Goal: Find specific page/section: Find specific page/section

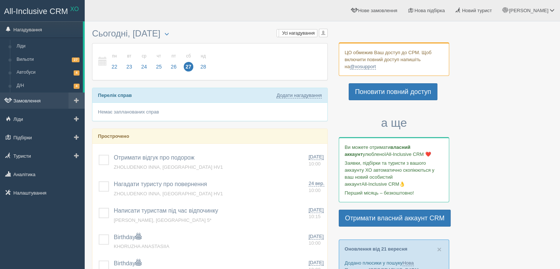
click at [25, 99] on link "Замовлення" at bounding box center [42, 100] width 85 height 16
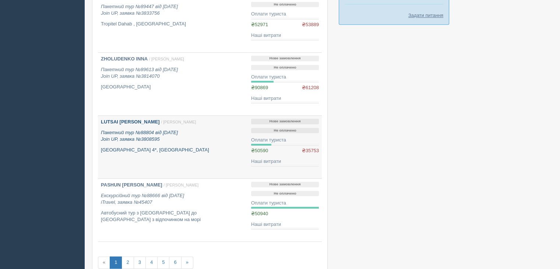
scroll to position [516, 0]
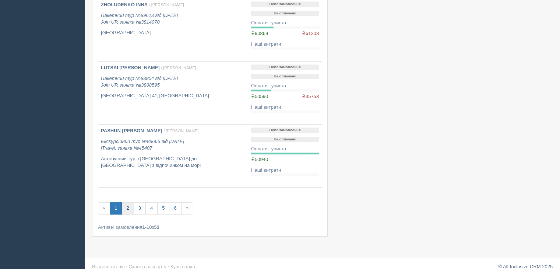
click at [128, 208] on link "2" at bounding box center [128, 208] width 12 height 12
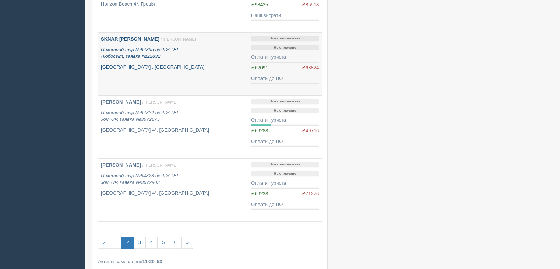
scroll to position [516, 0]
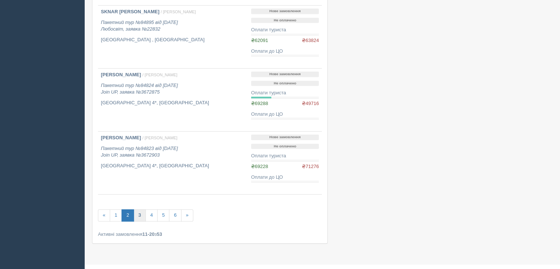
click at [137, 214] on link "3" at bounding box center [140, 215] width 12 height 12
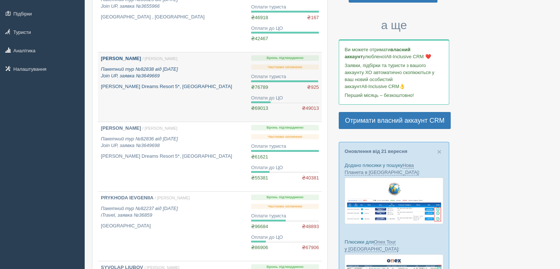
scroll to position [37, 0]
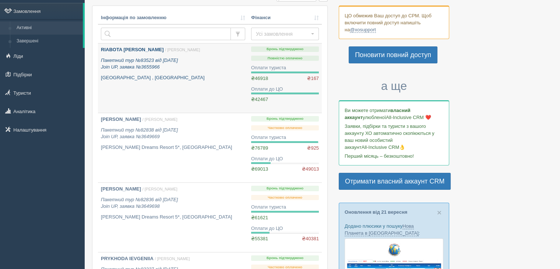
click at [132, 47] on b "RIABOTA [PERSON_NAME]" at bounding box center [132, 50] width 63 height 6
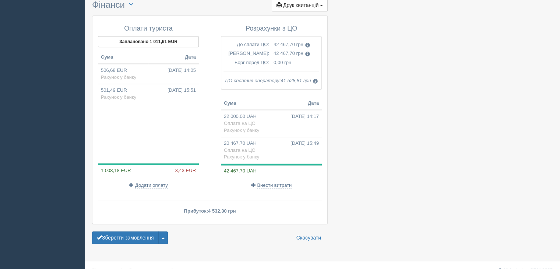
scroll to position [737, 0]
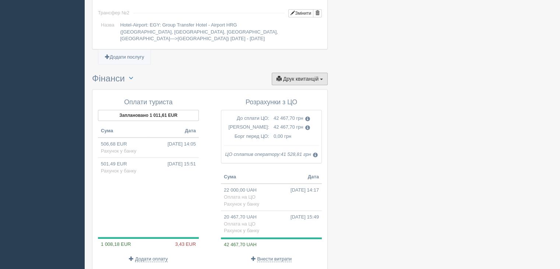
click at [323, 78] on span "button" at bounding box center [321, 78] width 3 height 1
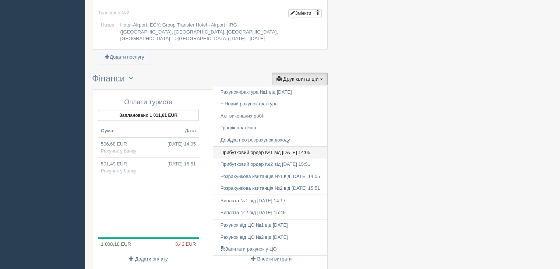
click at [250, 147] on link "Прибутковий ордер №1 від 17.05.2025 14:05" at bounding box center [270, 153] width 114 height 12
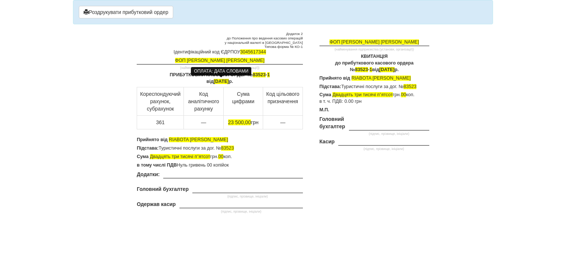
click at [214, 81] on span "17 травня 2025" at bounding box center [221, 81] width 15 height 5
click at [264, 73] on span "83523" at bounding box center [259, 74] width 13 height 5
drag, startPoint x: 266, startPoint y: 74, endPoint x: 253, endPoint y: 74, distance: 12.5
click at [253, 74] on p "ПРИБУТКОВИЙ КАСОВИЙ ОРДЕР № 68938 - 1 від 21 травня 2025 р." at bounding box center [220, 78] width 166 height 13
copy p "68938 - 1"
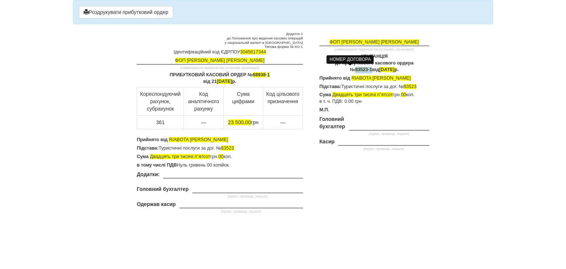
drag, startPoint x: 360, startPoint y: 69, endPoint x: 344, endPoint y: 68, distance: 16.2
click at [344, 68] on p "КВИТАНЦІЯ до прибуткового касового ордера № 83523 - 1 від 17 травня 2025 р." at bounding box center [374, 63] width 110 height 20
drag, startPoint x: 243, startPoint y: 82, endPoint x: 203, endPoint y: 79, distance: 39.9
click at [203, 79] on p "ПРИБУТКОВИЙ КАСОВИЙ ОРДЕР № 68938 - 1 від 21 травня 2025 р." at bounding box center [220, 78] width 166 height 13
copy p "21 травня 2025 р."
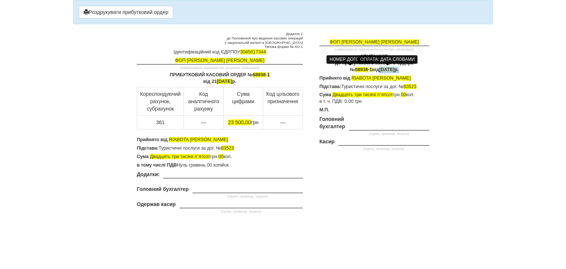
drag, startPoint x: 408, startPoint y: 68, endPoint x: 370, endPoint y: 68, distance: 37.2
click at [370, 68] on p "КВИТАНЦІЯ до прибуткового касового ордера № 68938 - 1 від 17 травня 2025 р." at bounding box center [374, 63] width 110 height 20
drag, startPoint x: 210, startPoint y: 137, endPoint x: 168, endPoint y: 140, distance: 42.5
click at [168, 140] on p "Прийнято від RIABOTA MARYNA" at bounding box center [220, 140] width 166 height 7
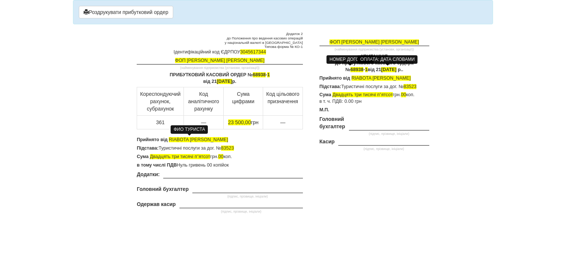
click at [209, 138] on span "RIABOTA [PERSON_NAME]" at bounding box center [198, 139] width 59 height 5
click at [264, 75] on span "68938" at bounding box center [259, 74] width 13 height 5
drag, startPoint x: 234, startPoint y: 147, endPoint x: 223, endPoint y: 147, distance: 11.4
click at [223, 147] on span "83523" at bounding box center [227, 147] width 13 height 5
drag, startPoint x: 417, startPoint y: 86, endPoint x: 405, endPoint y: 85, distance: 11.8
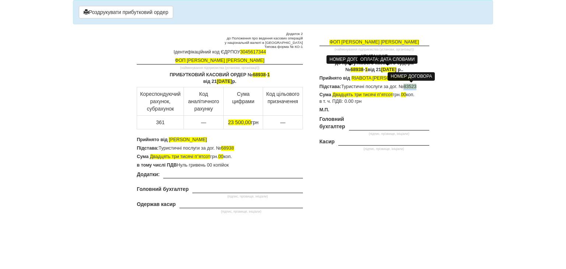
click at [405, 85] on p "Підстава: Туристичні послуги за дог. № 83523" at bounding box center [374, 87] width 110 height 7
click at [233, 123] on span "23 500,00" at bounding box center [239, 122] width 23 height 6
click at [242, 121] on span "23 500,00" at bounding box center [239, 122] width 23 height 6
click at [234, 121] on span "30303,00" at bounding box center [239, 122] width 21 height 6
drag, startPoint x: 209, startPoint y: 155, endPoint x: 150, endPoint y: 154, distance: 58.9
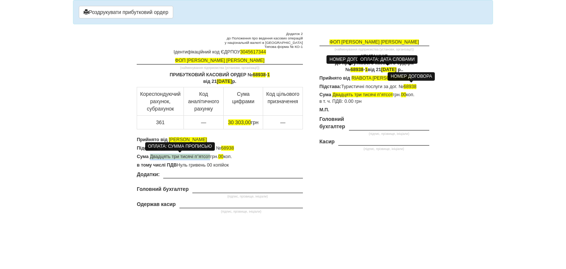
click at [150, 154] on span "Двадцять три тисячі пʼятсот" at bounding box center [180, 156] width 60 height 5
click at [331, 169] on p at bounding box center [346, 167] width 165 height 7
drag, startPoint x: 208, startPoint y: 157, endPoint x: 150, endPoint y: 157, distance: 57.8
click at [150, 157] on p "Сума Тридцять тисяч триста три грн. 00 коп." at bounding box center [220, 157] width 166 height 7
copy span "Тридцять тисяч триста три"
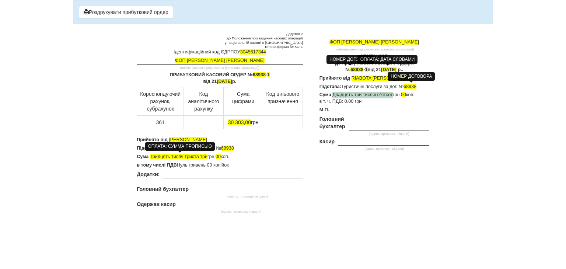
drag, startPoint x: 391, startPoint y: 95, endPoint x: 333, endPoint y: 97, distance: 57.9
click at [333, 97] on p "Сума Двадцять три тисячі пʼятсот грн. 00 коп. в т. ч. ПДВ: 0.00 грн" at bounding box center [374, 98] width 110 height 13
click at [379, 177] on div "Додаток 2 до Положення про ведення касових операцій у національній валюті в Укр…" at bounding box center [282, 123] width 303 height 183
drag, startPoint x: 227, startPoint y: 139, endPoint x: 169, endPoint y: 136, distance: 57.5
click at [169, 137] on p "Прийнято від Корпусенко Ірина Дмирівна" at bounding box center [220, 140] width 166 height 7
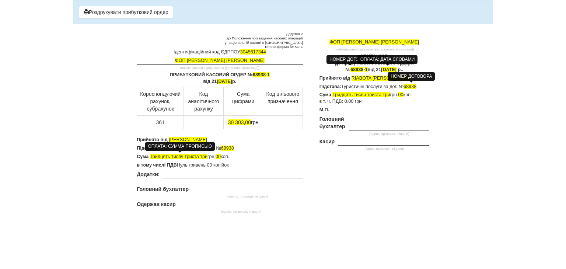
copy span "Корпусенко Ірина Дмирівна"
drag, startPoint x: 352, startPoint y: 78, endPoint x: 404, endPoint y: 77, distance: 52.7
click at [404, 77] on body "× Деякі поля не заповнено Ми підсвітили порожні поля червоним кольором. Ви може…" at bounding box center [283, 134] width 566 height 269
click at [474, 108] on div "× Деякі поля не заповнено Ми підсвітили порожні поля червоним кольором. Ви може…" at bounding box center [282, 107] width 431 height 215
click at [384, 164] on p at bounding box center [346, 167] width 165 height 7
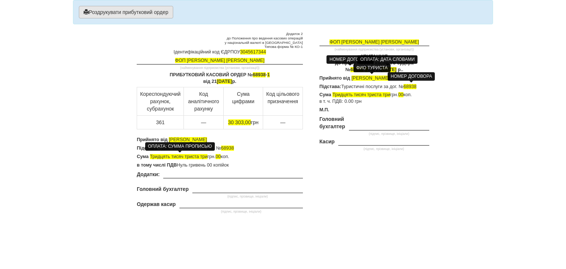
click at [145, 15] on button "Роздрукувати прибутковий ордер" at bounding box center [126, 12] width 94 height 13
click at [265, 73] on span "68938" at bounding box center [259, 74] width 13 height 5
drag, startPoint x: 272, startPoint y: 74, endPoint x: 342, endPoint y: 87, distance: 70.9
click at [257, 74] on p "ПРИБУТКОВИЙ КАСОВИЙ ОРДЕР № 68939 - 1 від 21 травня 2025 р." at bounding box center [220, 78] width 166 height 13
click at [352, 68] on span "68938" at bounding box center [356, 69] width 13 height 5
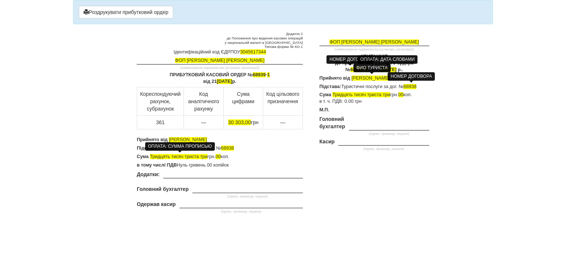
click at [245, 162] on p "в тому числі ПДВ Нуль гривень 00 копійок" at bounding box center [220, 165] width 166 height 7
drag, startPoint x: 228, startPoint y: 139, endPoint x: 171, endPoint y: 139, distance: 57.5
click at [171, 139] on p "Прийнято від Корпусенко Ірина Дмирівна" at bounding box center [220, 140] width 166 height 7
click at [234, 146] on span "68938" at bounding box center [227, 147] width 13 height 5
drag, startPoint x: 242, startPoint y: 138, endPoint x: 169, endPoint y: 139, distance: 72.9
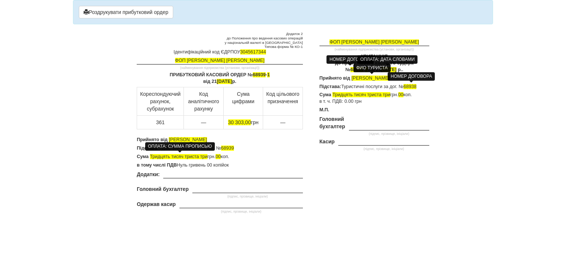
click at [168, 140] on p "Прийнято від Петрук Людмила Володимирівна" at bounding box center [220, 140] width 166 height 7
copy span "Петрук Людмила Володимирівна"
drag, startPoint x: 352, startPoint y: 77, endPoint x: 423, endPoint y: 77, distance: 71.1
click at [424, 77] on body "× Деякі поля не заповнено Ми підсвітили порожні поля червоним кольором. Ви може…" at bounding box center [283, 134] width 566 height 269
click at [417, 85] on p "Підстава: Туристичні послуги за дог. № 68938" at bounding box center [374, 87] width 110 height 7
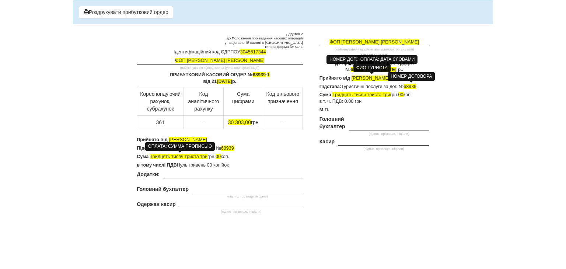
click at [382, 178] on div "Додаток 2 до Положення про ведення касових операцій у національній валюті в Укр…" at bounding box center [282, 123] width 303 height 183
click at [152, 14] on button "Роздрукувати прибутковий ордер" at bounding box center [126, 12] width 94 height 13
click at [264, 74] on span "68939" at bounding box center [259, 74] width 13 height 5
click at [352, 68] on span "68939" at bounding box center [356, 69] width 13 height 5
click at [417, 86] on p "Підстава: Туристичні послуги за дог. № 68939" at bounding box center [374, 87] width 110 height 7
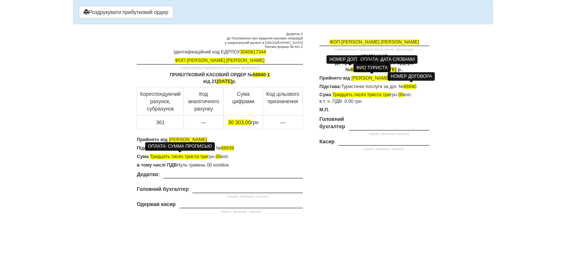
click at [235, 148] on p "Підстава: Туристичні послуги за дог. № 68939" at bounding box center [220, 148] width 166 height 7
drag, startPoint x: 241, startPoint y: 138, endPoint x: 170, endPoint y: 138, distance: 71.1
click at [170, 138] on p "Прийнято від Петрук Людмила Володимирівна" at bounding box center [220, 140] width 166 height 7
drag, startPoint x: 238, startPoint y: 140, endPoint x: 175, endPoint y: 139, distance: 62.2
click at [169, 139] on p "Прийнято від Шульга Дмитро Олександрович" at bounding box center [220, 140] width 166 height 7
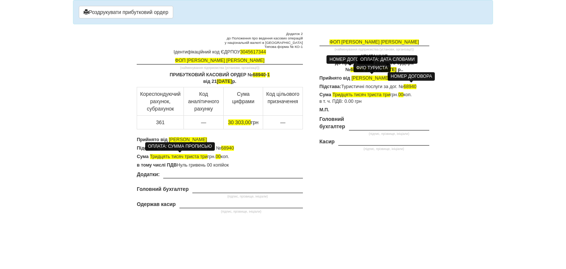
copy span "Шульга Дмитро Олександрович"
drag, startPoint x: 352, startPoint y: 77, endPoint x: 427, endPoint y: 78, distance: 74.8
click at [427, 78] on body "× Деякі поля не заповнено Ми підсвітили порожні поля червоним кольором. Ви може…" at bounding box center [283, 134] width 566 height 269
click at [388, 164] on p at bounding box center [346, 167] width 165 height 7
click at [104, 13] on button "Роздрукувати прибутковий ордер" at bounding box center [126, 12] width 94 height 13
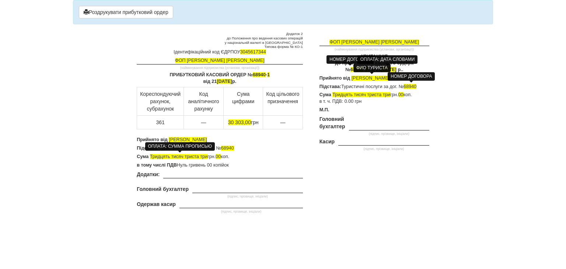
click at [265, 74] on span "68940" at bounding box center [259, 74] width 13 height 5
click at [352, 67] on span "68940" at bounding box center [356, 69] width 13 height 5
click at [418, 84] on p "Підстава: Туристичні послуги за дог. № 68940" at bounding box center [374, 87] width 110 height 7
click at [235, 147] on p "Підстава: Туристичні послуги за дог. № 68940" at bounding box center [220, 148] width 166 height 7
drag, startPoint x: 236, startPoint y: 138, endPoint x: 171, endPoint y: 139, distance: 65.6
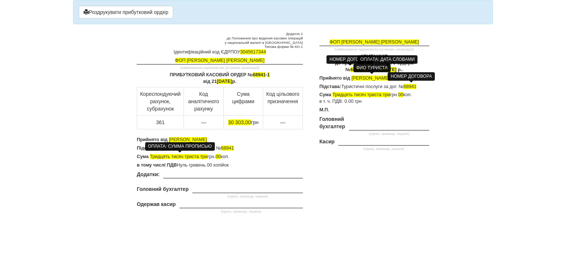
click at [171, 139] on span "Шульга Дмитро Олександрович" at bounding box center [188, 139] width 38 height 5
drag, startPoint x: 223, startPoint y: 139, endPoint x: 168, endPoint y: 137, distance: 54.9
click at [168, 137] on p "Прийнято від Мовчан Яна Володимирівна" at bounding box center [220, 140] width 166 height 7
copy span "Мовчан Яна Володимирівна"
drag, startPoint x: 351, startPoint y: 77, endPoint x: 423, endPoint y: 77, distance: 71.8
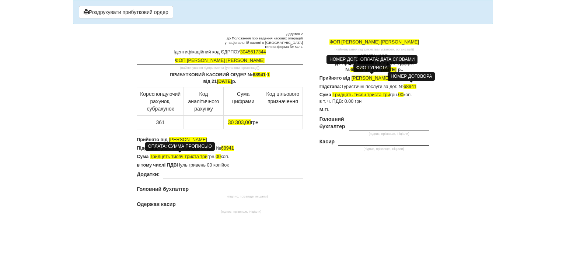
click at [423, 77] on body "× Деякі поля не заповнено Ми підсвітили порожні поля червоним кольором. Ви може…" at bounding box center [283, 134] width 566 height 269
click at [379, 159] on div "ФОП Гріус Ольга Володимирівна (найменування підприємства (установи, організації…" at bounding box center [371, 102] width 126 height 140
click at [106, 13] on button "Роздрукувати прибутковий ордер" at bounding box center [126, 12] width 94 height 13
